Goal: Information Seeking & Learning: Check status

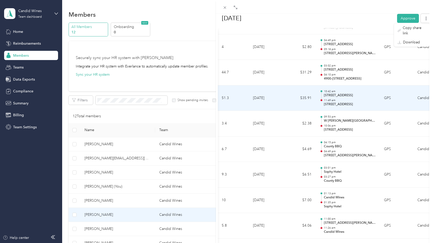
scroll to position [436, 0]
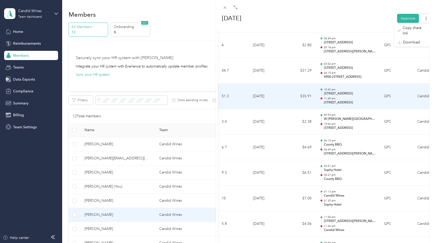
click at [296, 102] on td "$35.91" at bounding box center [300, 97] width 31 height 26
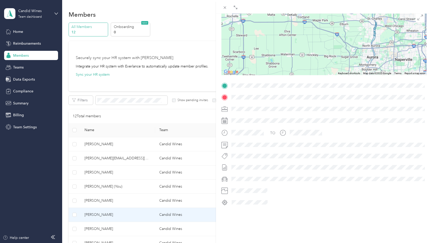
scroll to position [0, 0]
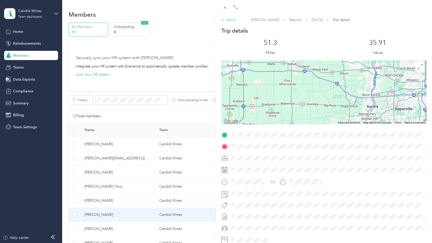
click at [231, 22] on div "BACK" at bounding box center [229, 19] width 15 height 5
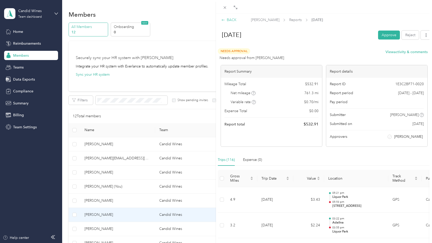
click at [229, 21] on div "BACK" at bounding box center [229, 19] width 15 height 5
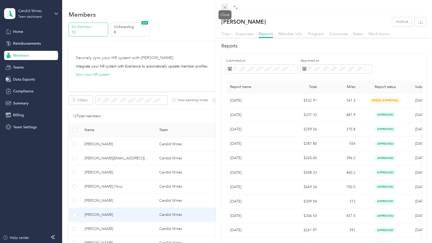
click at [226, 9] on icon at bounding box center [225, 7] width 4 height 4
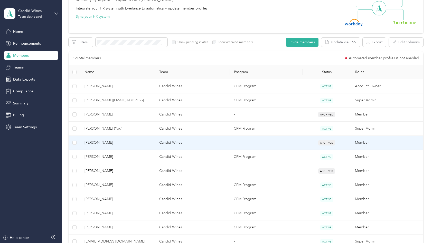
scroll to position [59, 0]
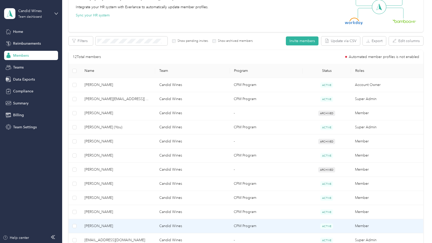
click at [119, 228] on span "[PERSON_NAME]" at bounding box center [118, 227] width 66 height 6
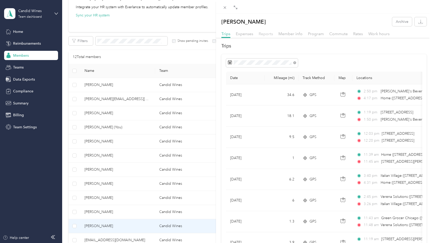
click at [268, 34] on span "Reports" at bounding box center [266, 33] width 14 height 5
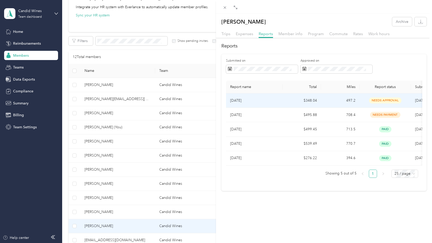
click at [272, 99] on p "[DATE]" at bounding box center [254, 101] width 48 height 6
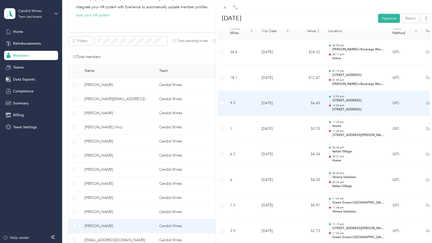
scroll to position [149, 0]
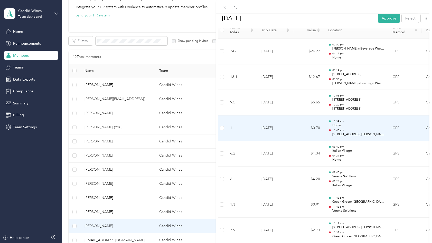
click at [299, 129] on td "$0.70" at bounding box center [309, 129] width 31 height 26
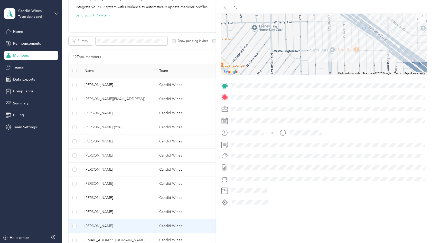
scroll to position [0, 0]
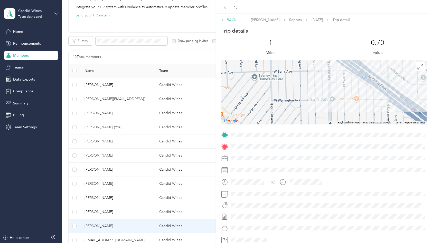
click at [224, 20] on icon at bounding box center [224, 20] width 4 height 4
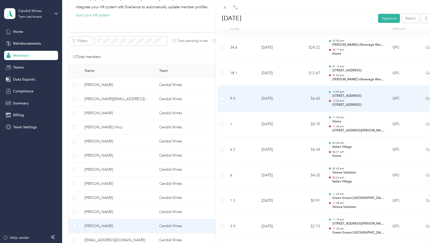
scroll to position [153, 0]
click at [352, 101] on p "12:20 pm" at bounding box center [359, 101] width 52 height 4
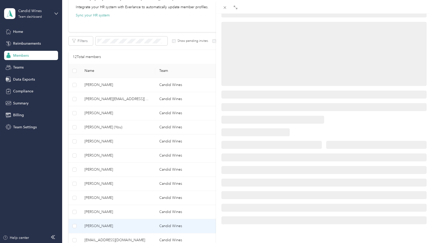
scroll to position [49, 0]
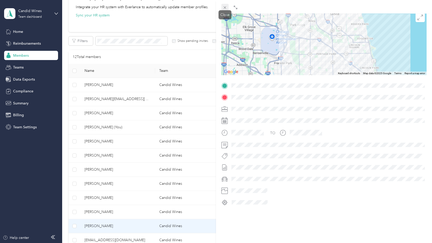
click at [226, 8] on icon at bounding box center [225, 7] width 4 height 4
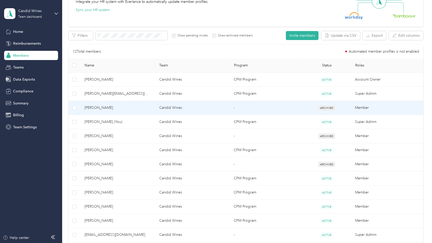
scroll to position [114, 0]
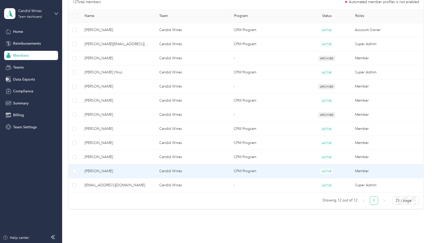
click at [125, 169] on span "[PERSON_NAME]" at bounding box center [118, 172] width 66 height 6
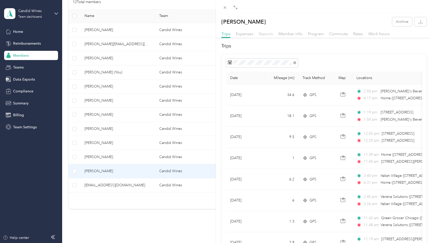
click at [268, 33] on span "Reports" at bounding box center [266, 33] width 14 height 5
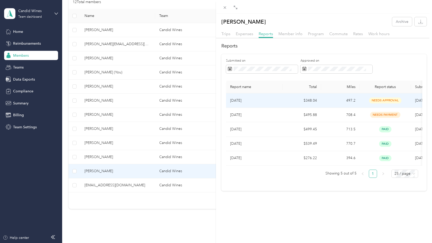
click at [284, 100] on td "$348.04" at bounding box center [302, 101] width 39 height 14
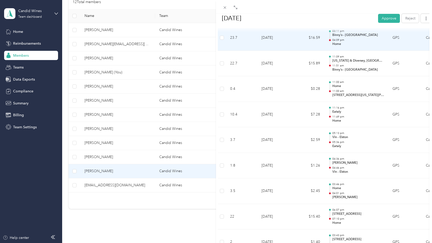
scroll to position [367, 0]
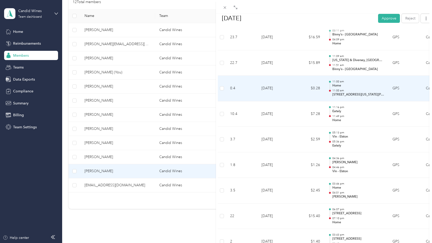
click at [301, 90] on td "$0.28" at bounding box center [309, 89] width 31 height 26
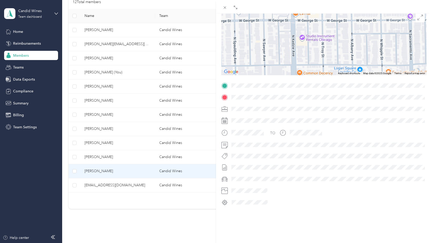
scroll to position [0, 0]
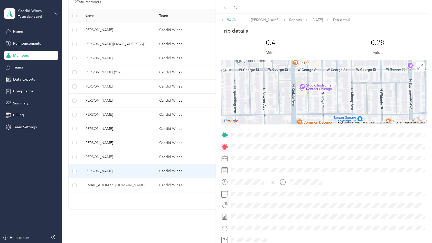
click at [225, 21] on icon at bounding box center [224, 20] width 4 height 4
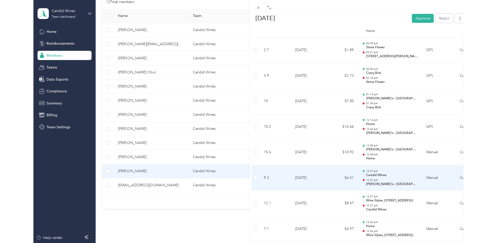
scroll to position [1012, 0]
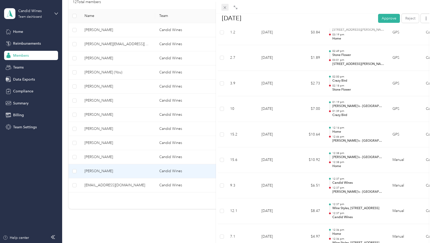
click at [225, 9] on icon at bounding box center [225, 7] width 4 height 4
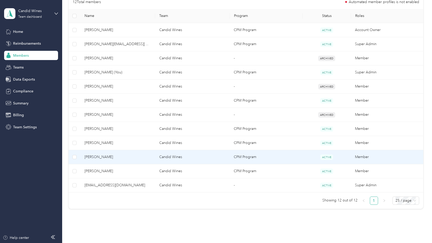
click at [120, 154] on span "[PERSON_NAME]" at bounding box center [118, 157] width 66 height 6
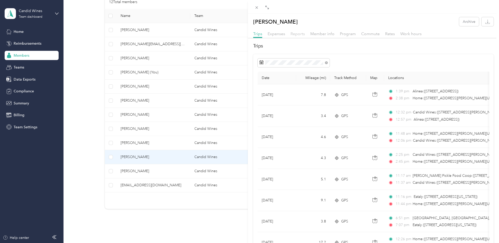
click at [300, 33] on span "Reports" at bounding box center [297, 33] width 14 height 5
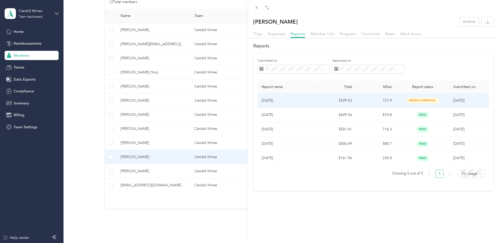
click at [305, 100] on p "[DATE]" at bounding box center [287, 101] width 50 height 6
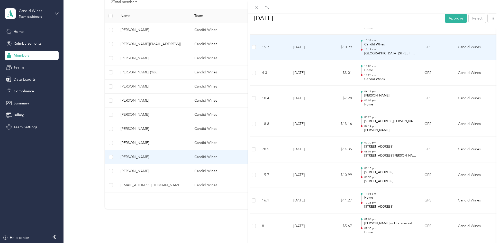
scroll to position [1893, 0]
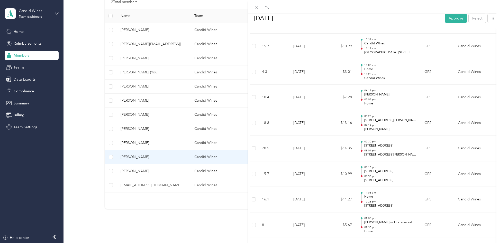
click at [157, 170] on div "BACK [PERSON_NAME] Reports [DATE] [DATE] Approve Reject Needs Approval Needs ap…" at bounding box center [249, 121] width 499 height 243
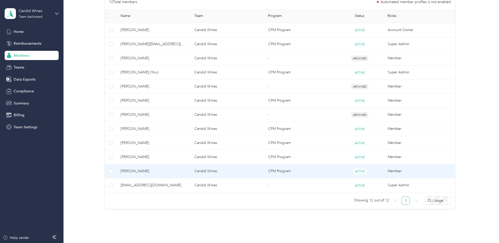
click at [144, 171] on span "[PERSON_NAME]" at bounding box center [154, 172] width 66 height 6
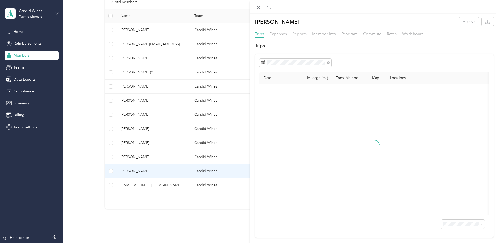
click at [297, 34] on span "Reports" at bounding box center [299, 33] width 14 height 5
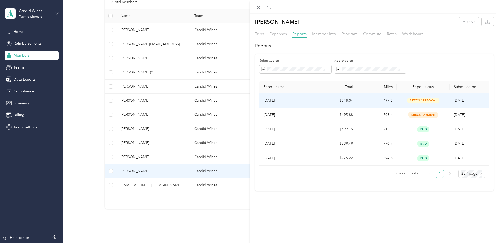
click at [288, 101] on p "[DATE]" at bounding box center [288, 101] width 50 height 6
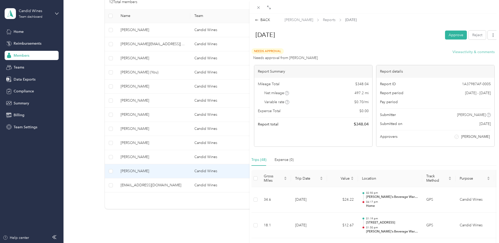
click at [432, 52] on button "View activity & comments" at bounding box center [473, 51] width 42 height 5
